Goal: Check status: Check status

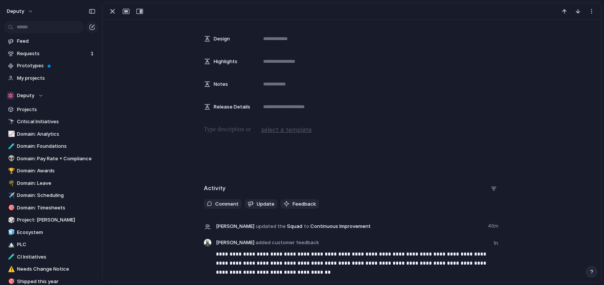
scroll to position [157, 0]
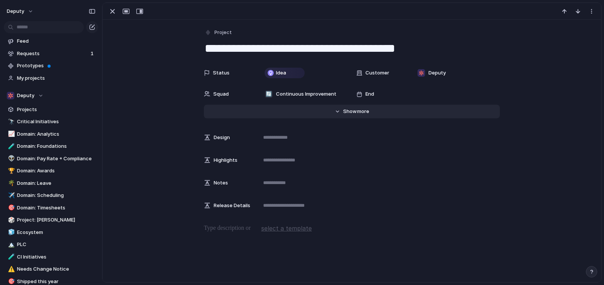
click at [364, 110] on span "more" at bounding box center [363, 112] width 12 height 8
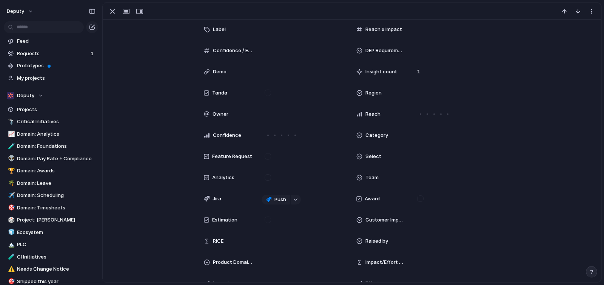
scroll to position [253, 0]
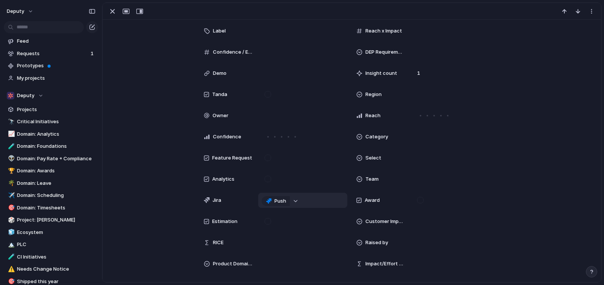
click at [294, 202] on button "button" at bounding box center [296, 201] width 10 height 10
